Goal: Task Accomplishment & Management: Manage account settings

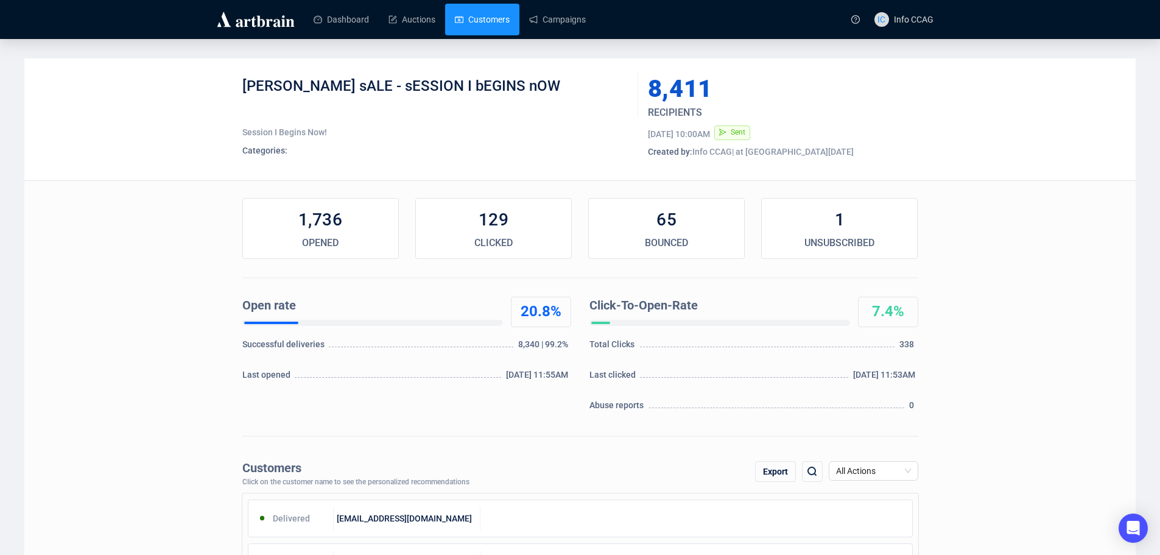
click at [476, 21] on link "Customers" at bounding box center [482, 20] width 55 height 32
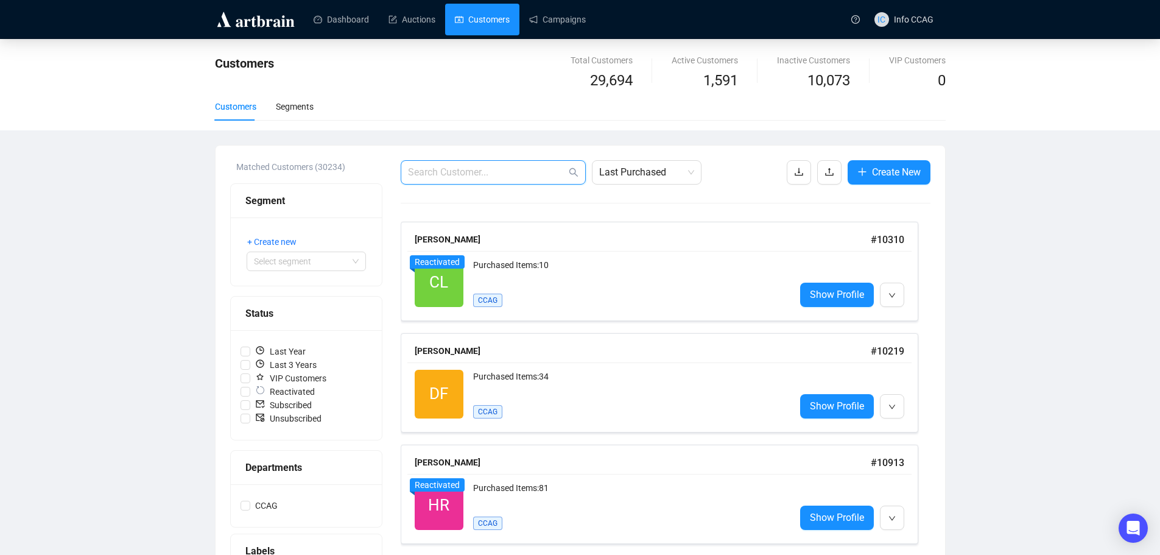
click at [435, 170] on input "text" at bounding box center [487, 172] width 158 height 15
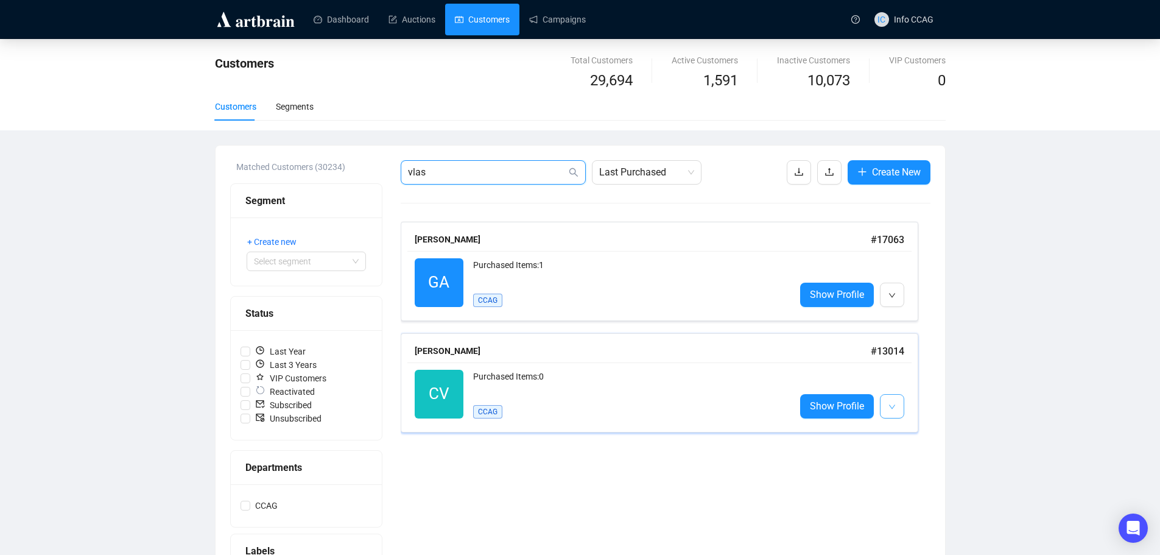
type input "vlas"
click at [889, 406] on icon "down" at bounding box center [892, 406] width 7 height 7
click at [908, 451] on span "Delete" at bounding box center [916, 453] width 23 height 10
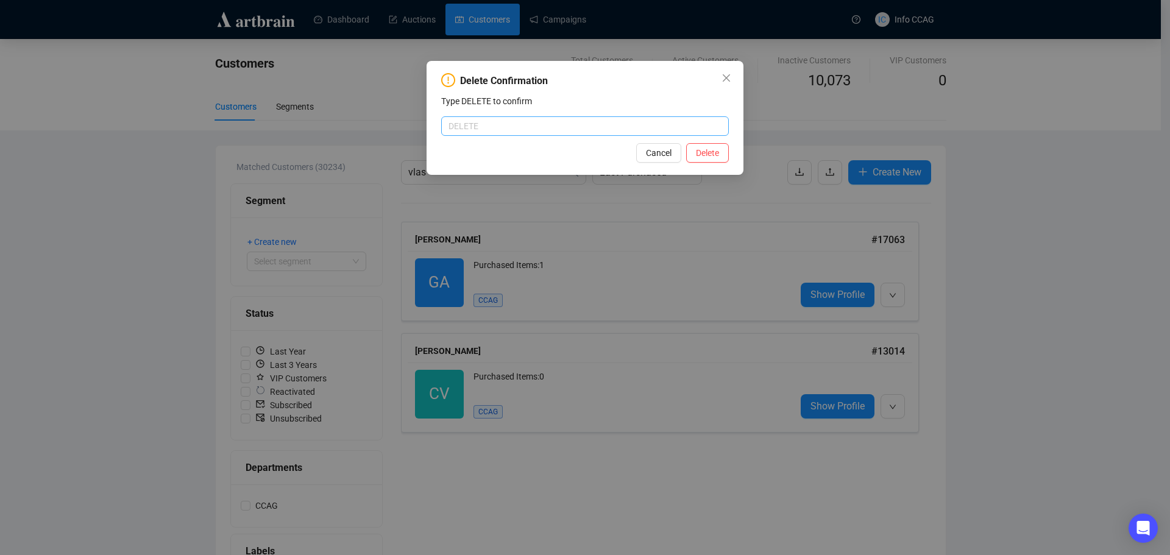
click at [498, 127] on input "text" at bounding box center [585, 125] width 288 height 19
type input "DELETE"
click at [702, 150] on span "Delete" at bounding box center [707, 152] width 23 height 13
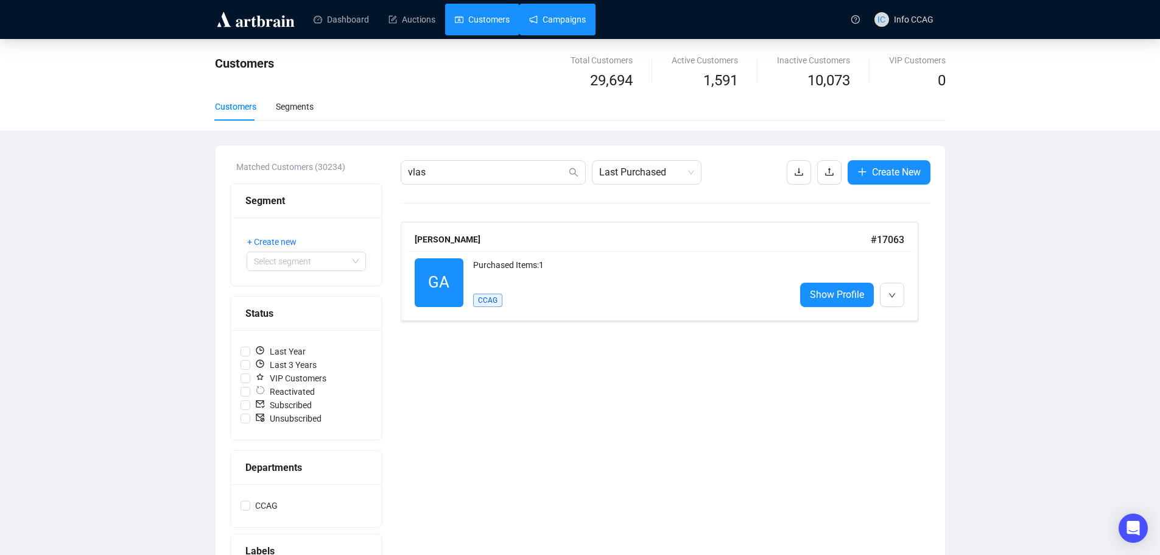
click at [556, 18] on link "Campaigns" at bounding box center [557, 20] width 57 height 32
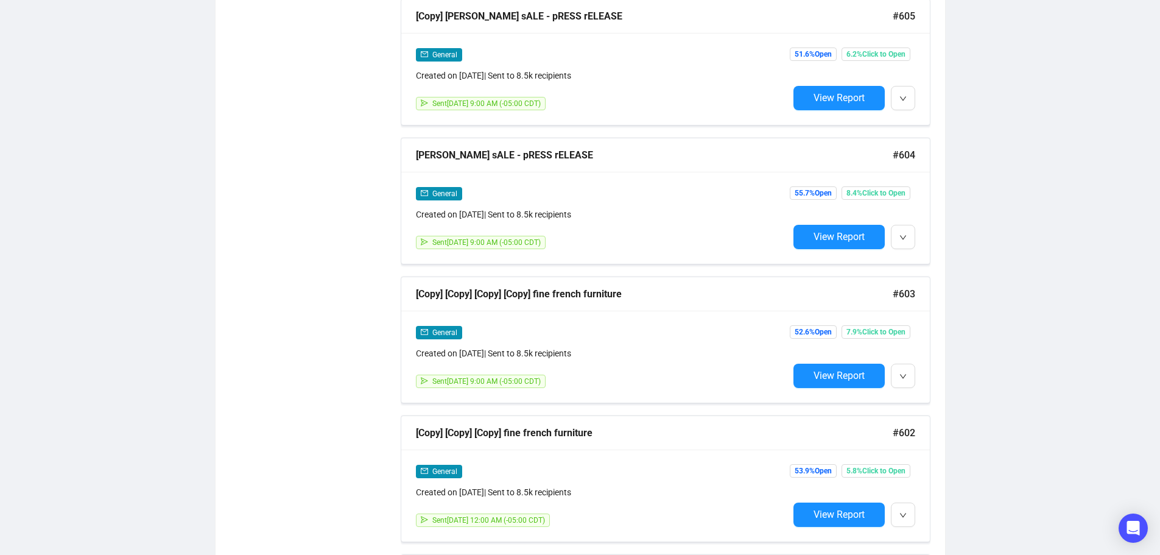
scroll to position [1916, 0]
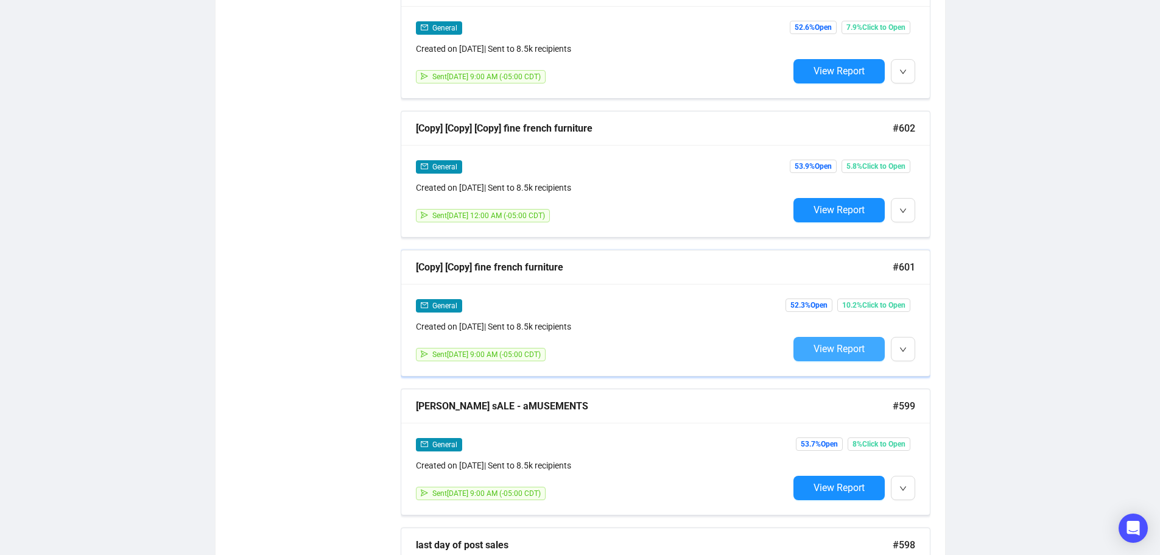
click at [854, 344] on span "View Report" at bounding box center [839, 349] width 51 height 12
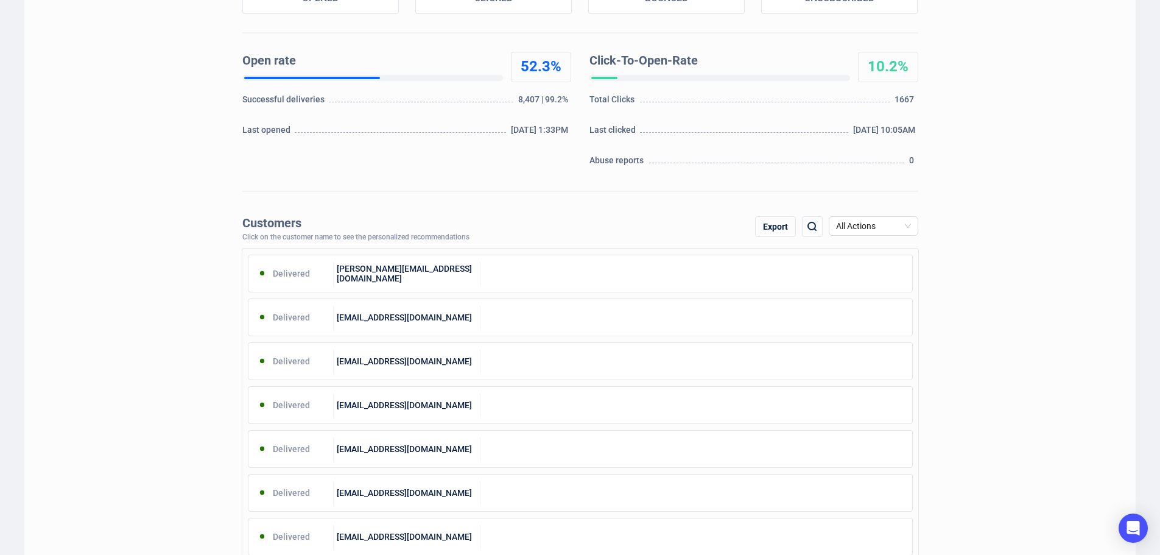
scroll to position [244, 0]
click at [903, 227] on span "All Actions" at bounding box center [873, 227] width 75 height 18
click at [884, 323] on div "Unsubscribe" at bounding box center [874, 329] width 70 height 13
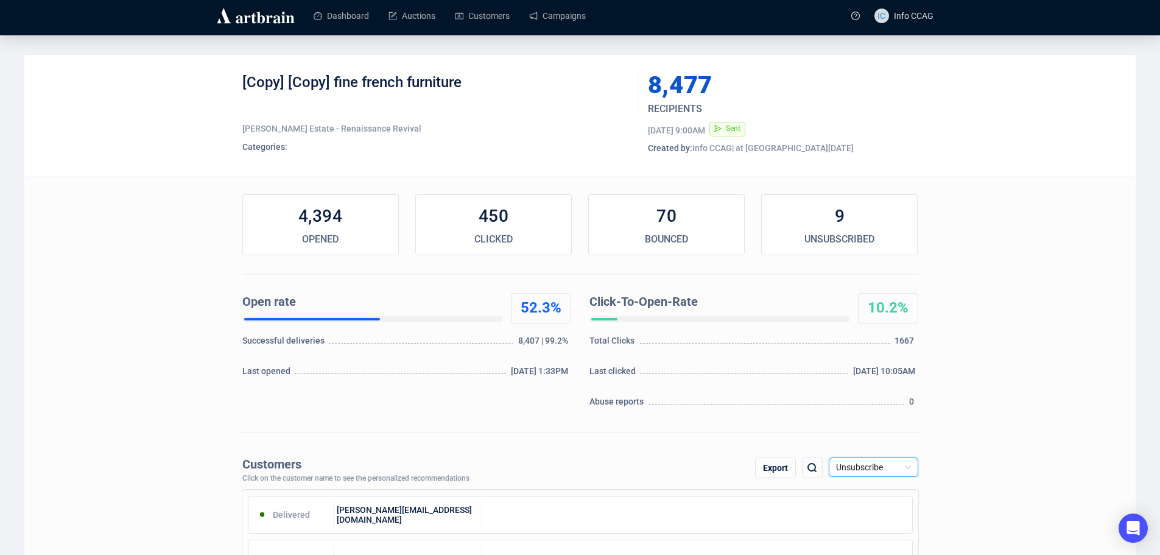
scroll to position [0, 0]
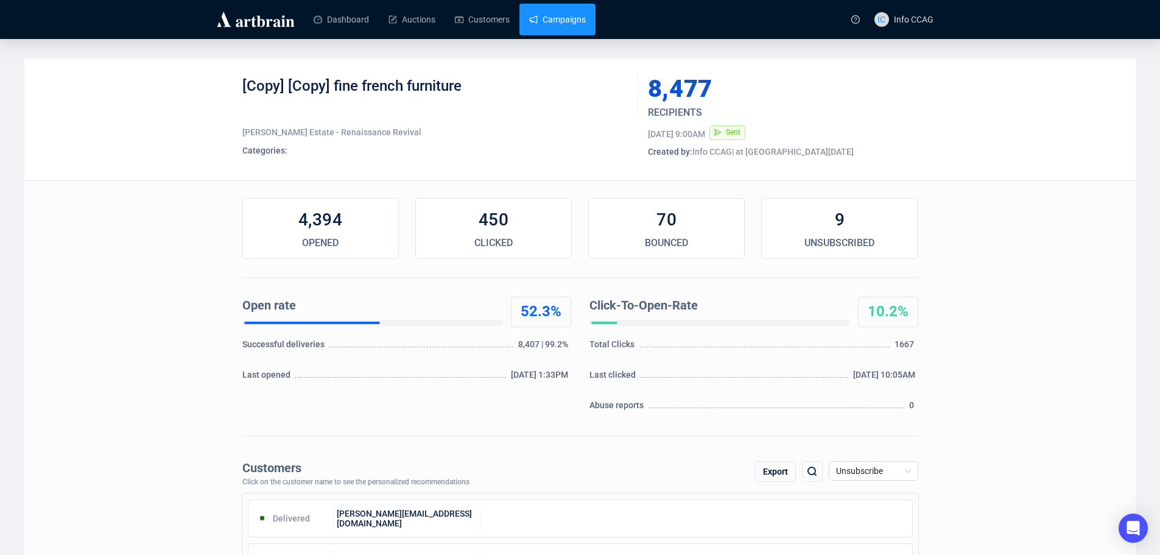
click at [547, 21] on link "Campaigns" at bounding box center [557, 20] width 57 height 32
